Goal: Check status: Check status

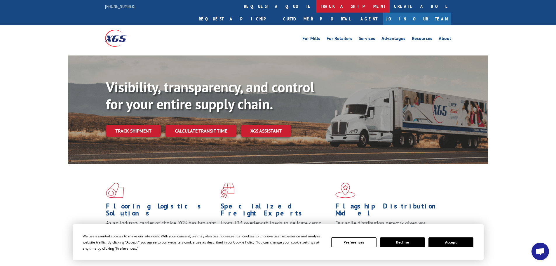
click at [316, 5] on link "track a shipment" at bounding box center [352, 6] width 73 height 13
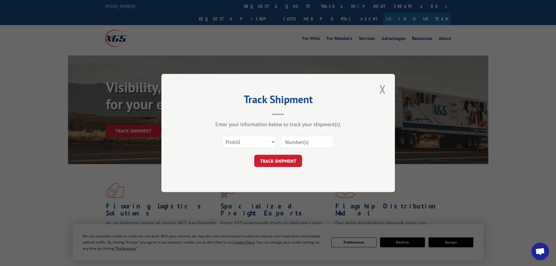
click at [292, 146] on input at bounding box center [307, 142] width 54 height 12
paste input "17223951"
type input "17223951"
click at [273, 160] on button "TRACK SHIPMENT" at bounding box center [278, 161] width 48 height 12
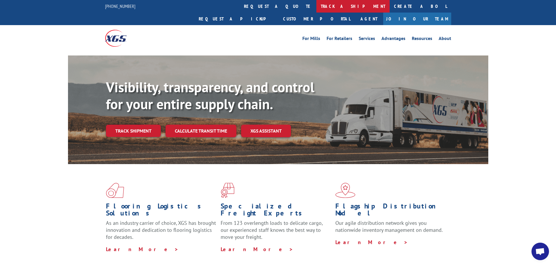
click at [316, 3] on link "track a shipment" at bounding box center [352, 6] width 73 height 13
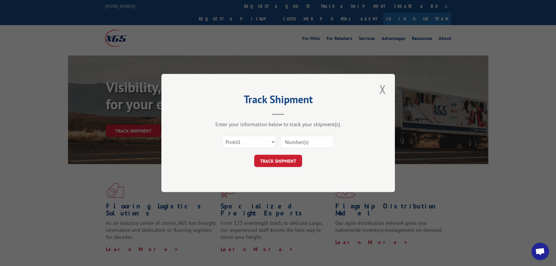
click at [309, 143] on input at bounding box center [307, 142] width 54 height 12
paste input "17224693"
type input "17224693"
click at [277, 166] on button "TRACK SHIPMENT" at bounding box center [278, 161] width 48 height 12
